Goal: Find specific page/section: Find specific page/section

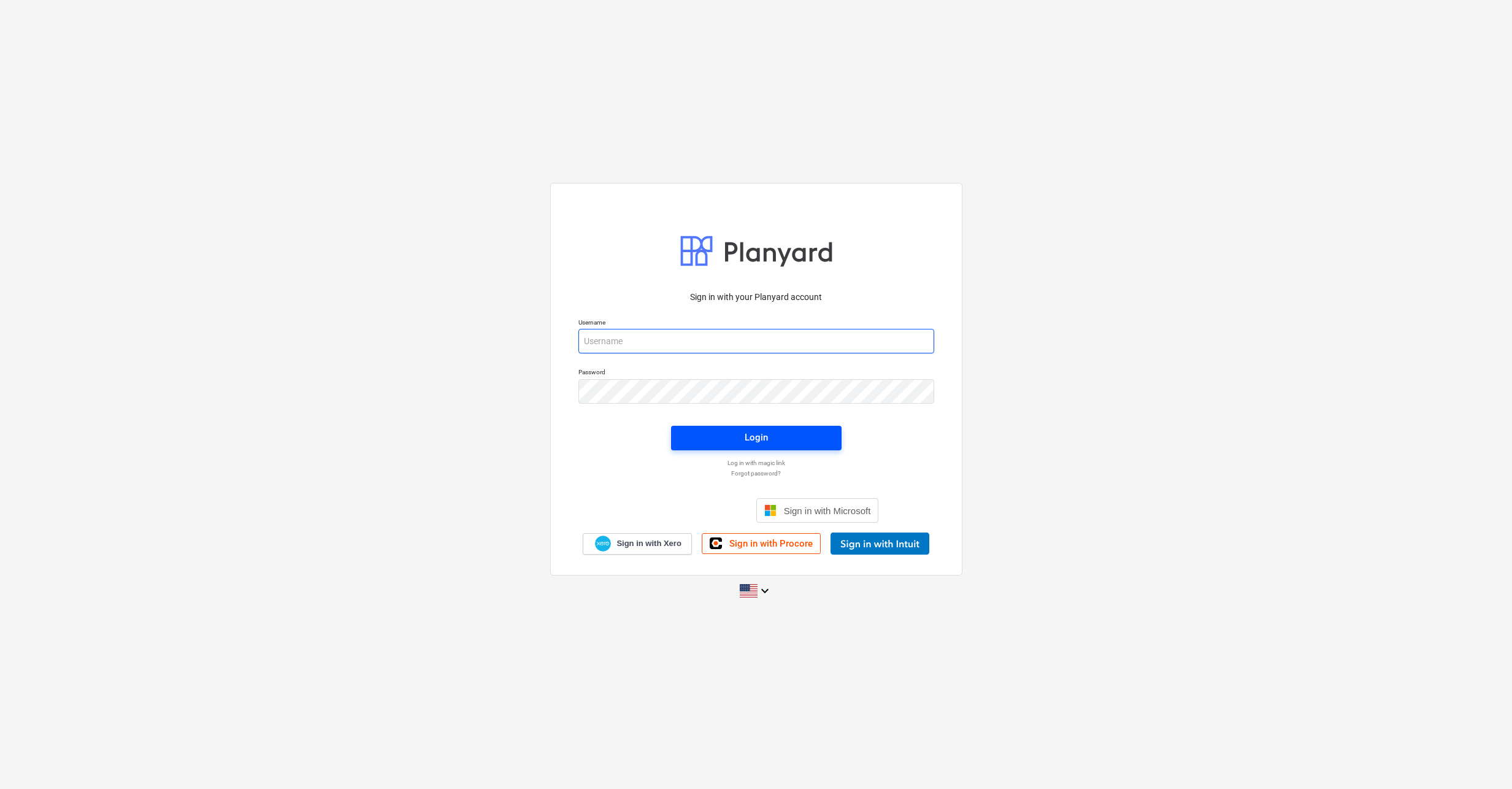
type input "[EMAIL_ADDRESS][DOMAIN_NAME]"
click at [763, 436] on div "Login" at bounding box center [756, 437] width 23 height 16
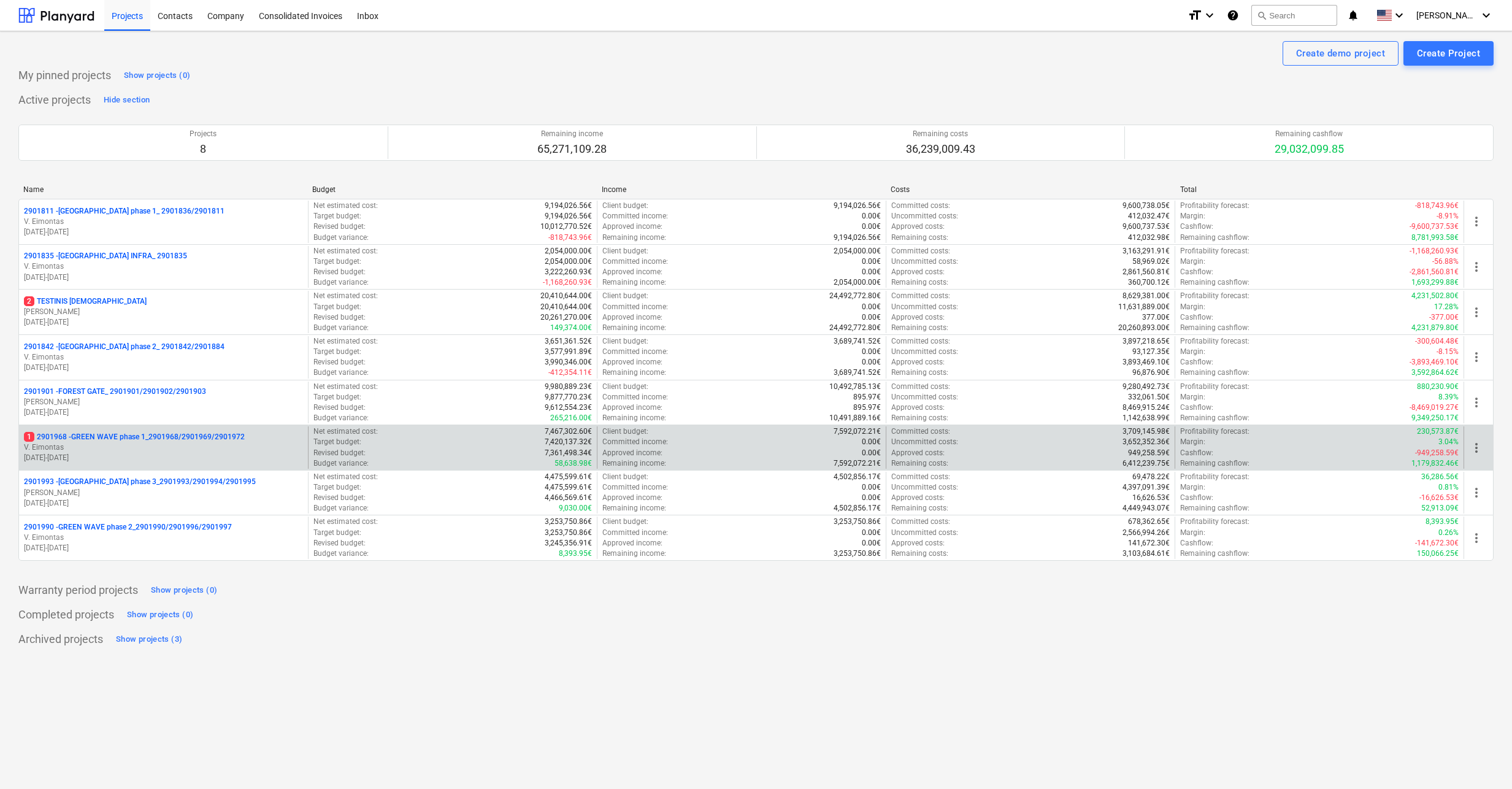
click at [103, 436] on p "1 2901968 - GREEN WAVE phase 1_2901968/2901969/2901972" at bounding box center [134, 437] width 221 height 11
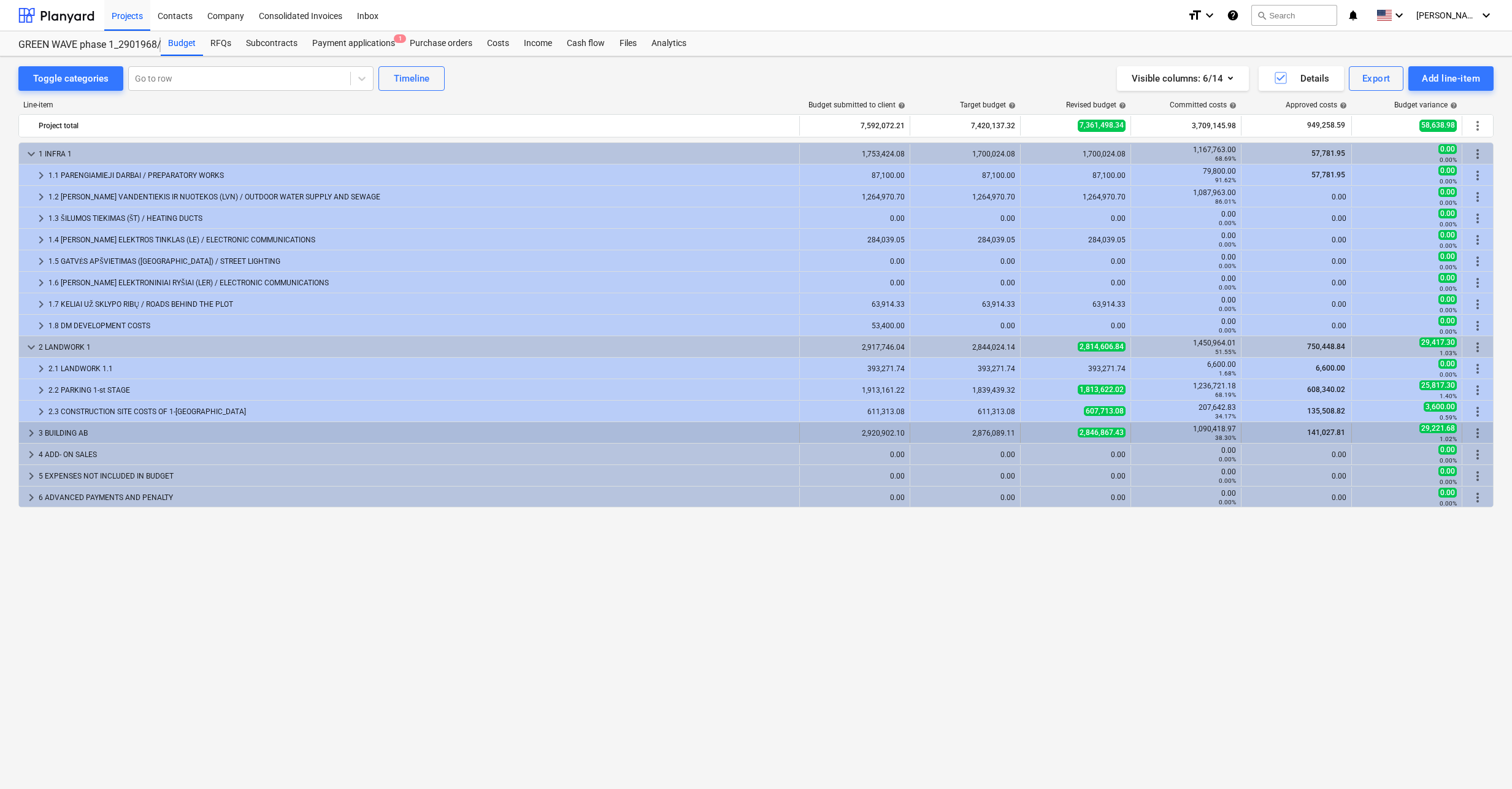
click at [70, 428] on div "3 BUILDING AB" at bounding box center [416, 433] width 755 height 19
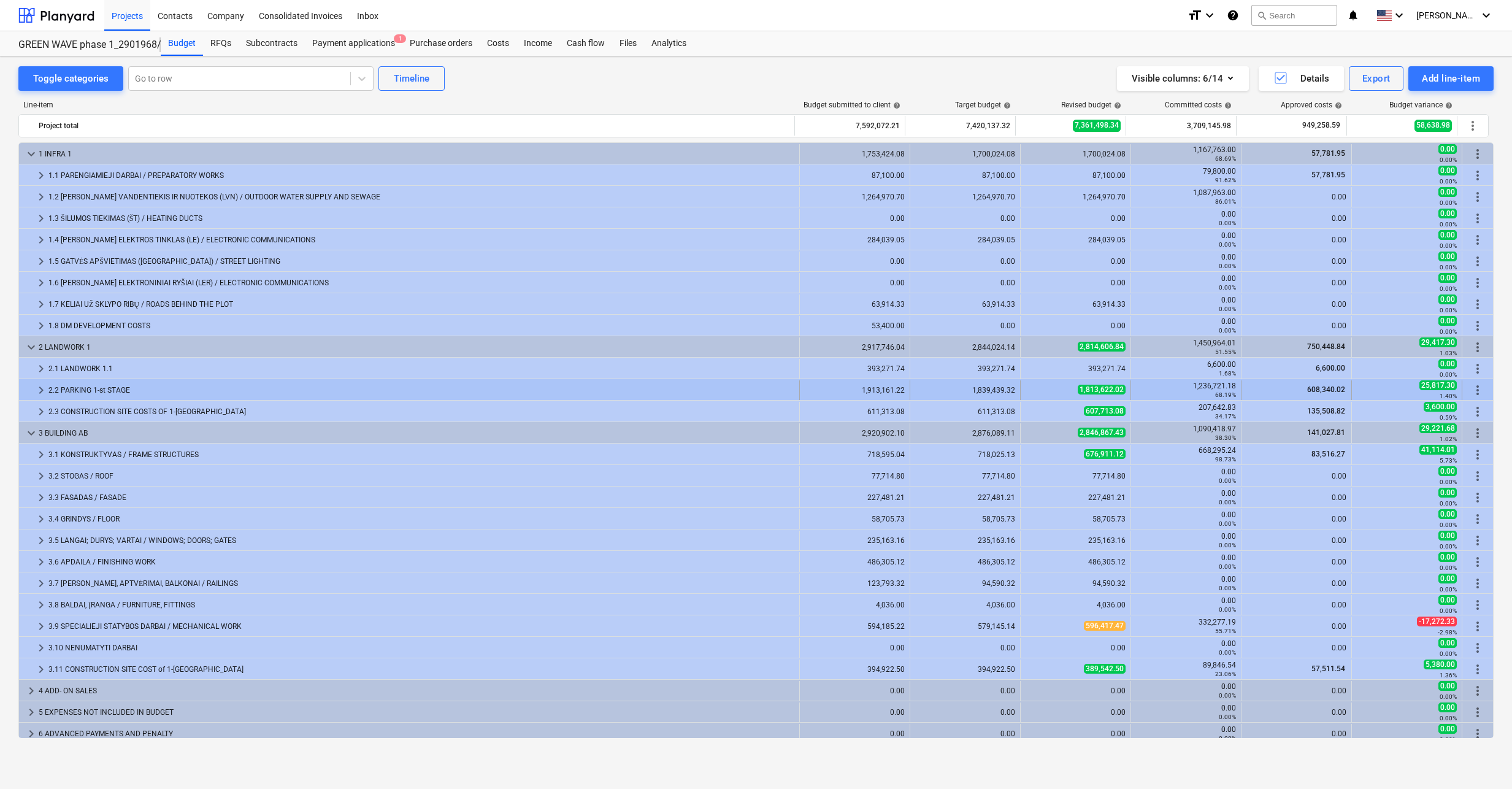
click at [84, 387] on div "2.2 PARKING 1-st STAGE" at bounding box center [421, 390] width 746 height 19
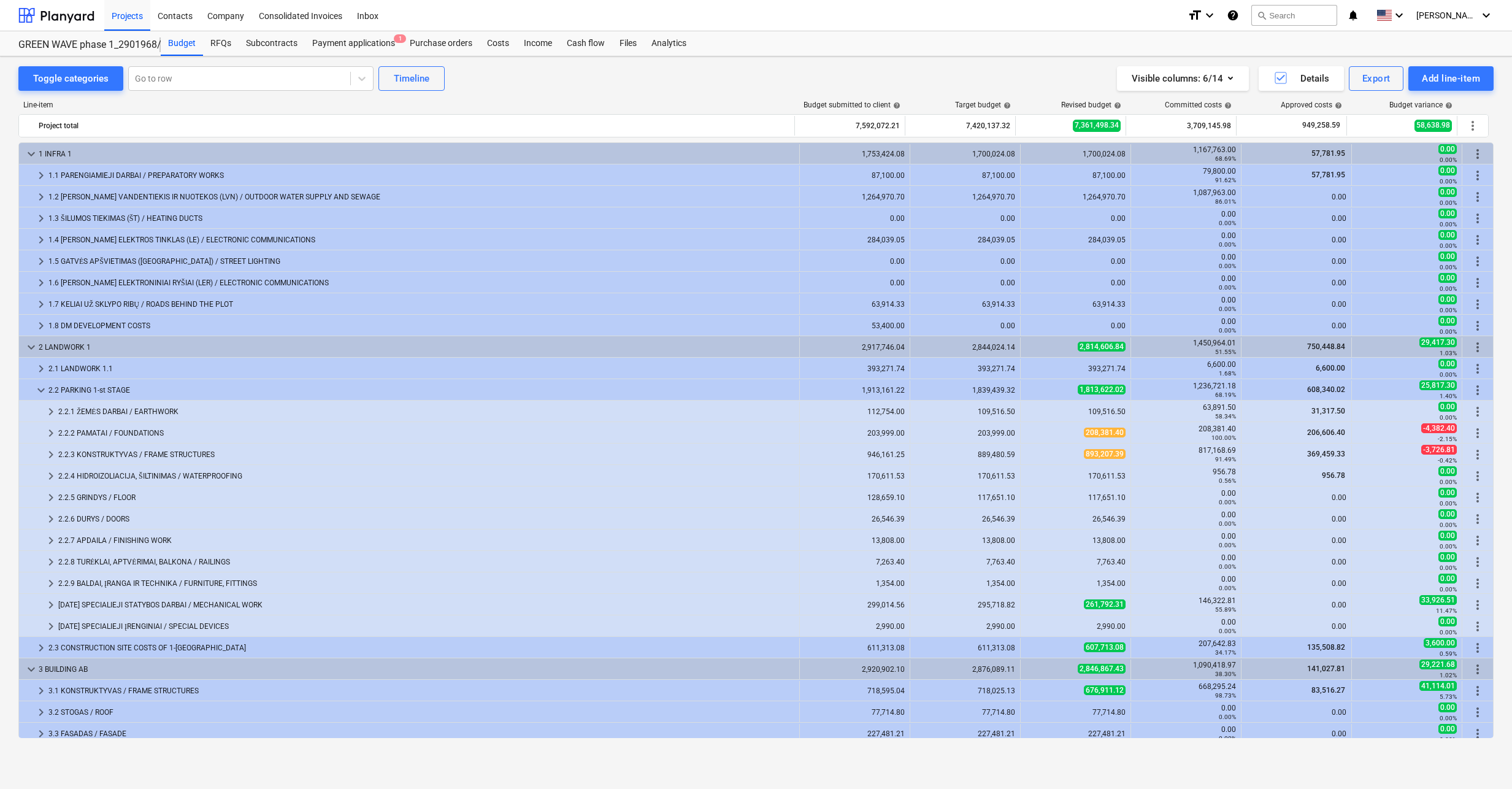
click at [84, 387] on div "2.2 PARKING 1-st STAGE" at bounding box center [421, 390] width 746 height 19
